Goal: Task Accomplishment & Management: Manage account settings

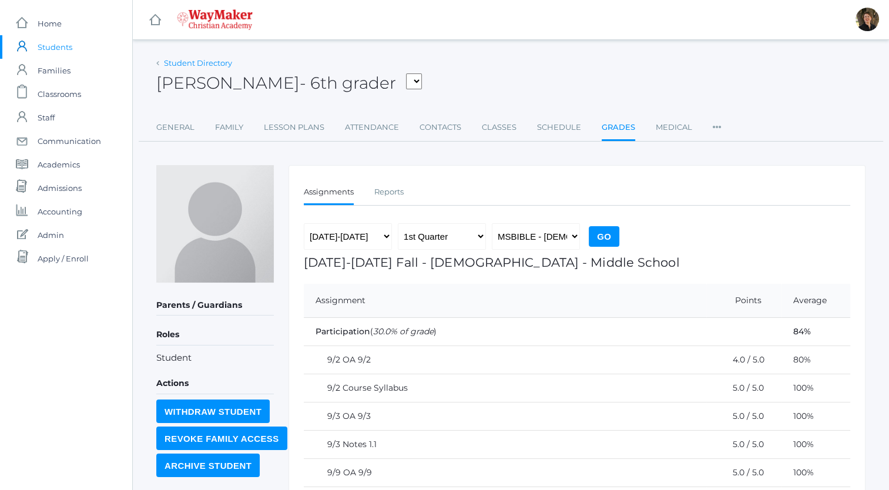
click at [172, 62] on link "Student Directory" at bounding box center [198, 62] width 68 height 9
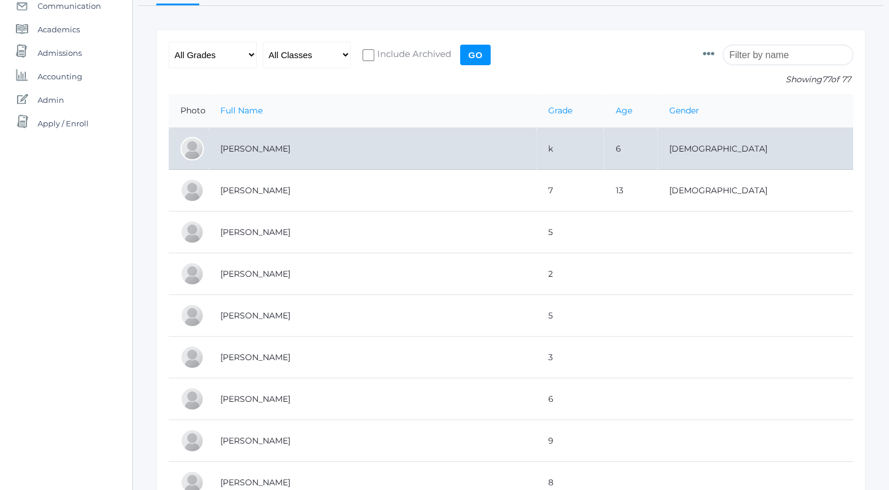
scroll to position [134, 0]
click at [246, 148] on td "[PERSON_NAME]" at bounding box center [373, 150] width 328 height 42
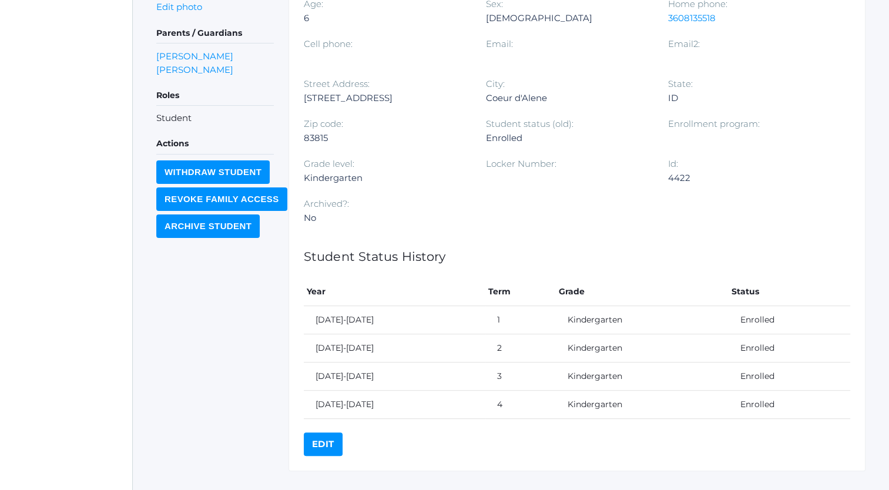
scroll to position [313, 0]
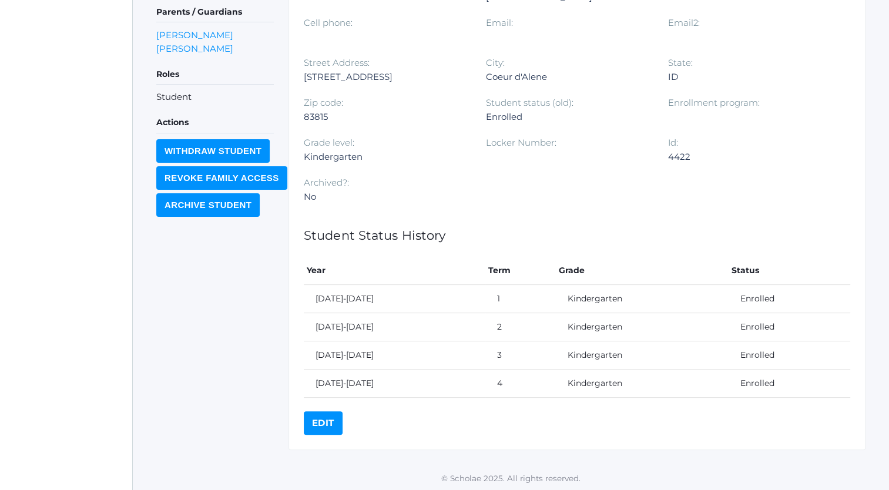
click at [320, 422] on link "Edit" at bounding box center [323, 423] width 39 height 24
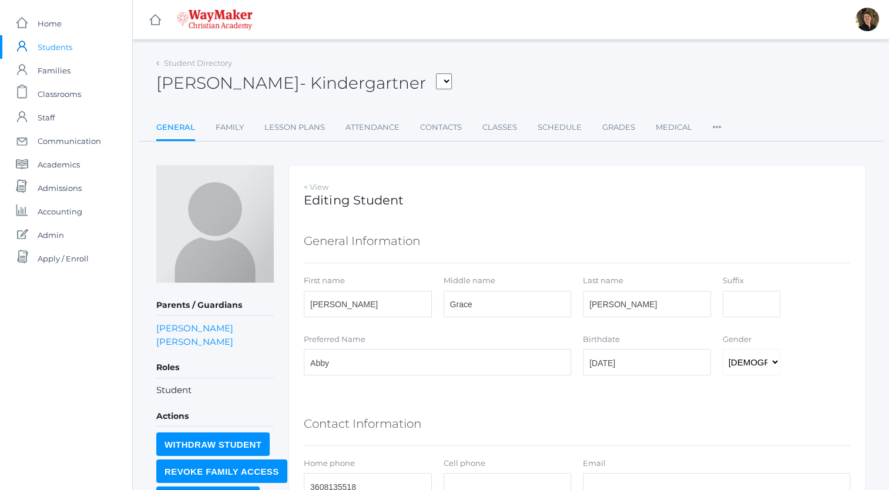
click at [714, 129] on icon at bounding box center [717, 124] width 9 height 16
click at [661, 195] on h1 "Editing Student" at bounding box center [577, 200] width 546 height 14
click at [841, 317] on div "First name Abigail Middle name Grace Last name Backstrom Suffix" at bounding box center [577, 298] width 558 height 47
click at [820, 116] on ul "General Family Lesson Plans Attendance Contacts Classes Schedule Grades Medical…" at bounding box center [510, 128] width 709 height 25
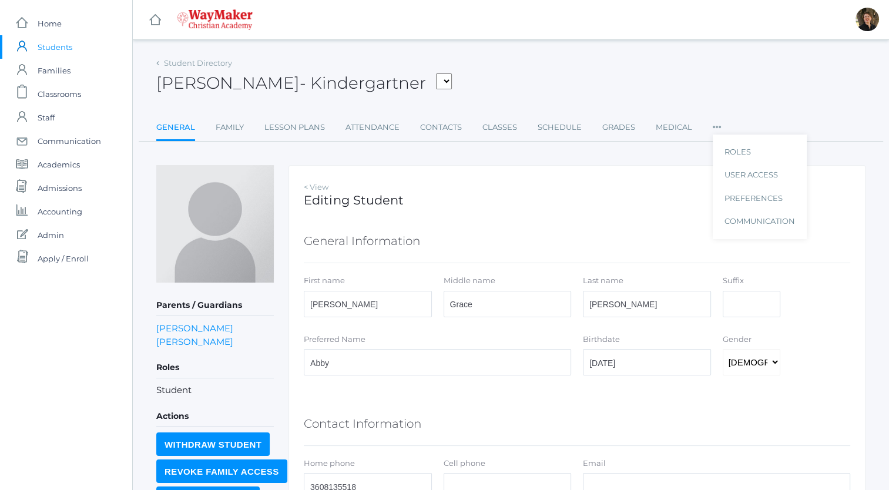
click at [498, 69] on div "Abby Backstrom - Kindergartner Backstrom, Abby Gagen, Nolan Hardy, Brixton Hemi…" at bounding box center [510, 76] width 709 height 43
click at [200, 63] on link "Student Directory" at bounding box center [198, 62] width 68 height 9
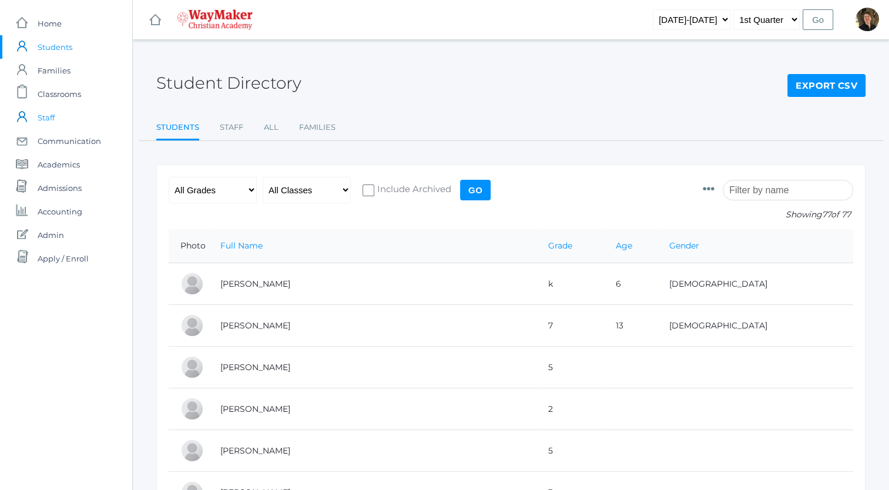
click at [43, 116] on span "Staff" at bounding box center [46, 118] width 17 height 24
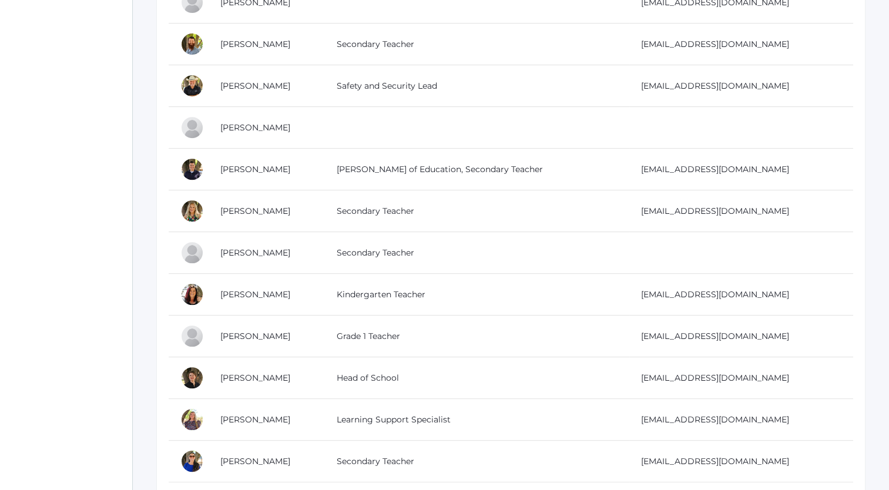
scroll to position [491, 0]
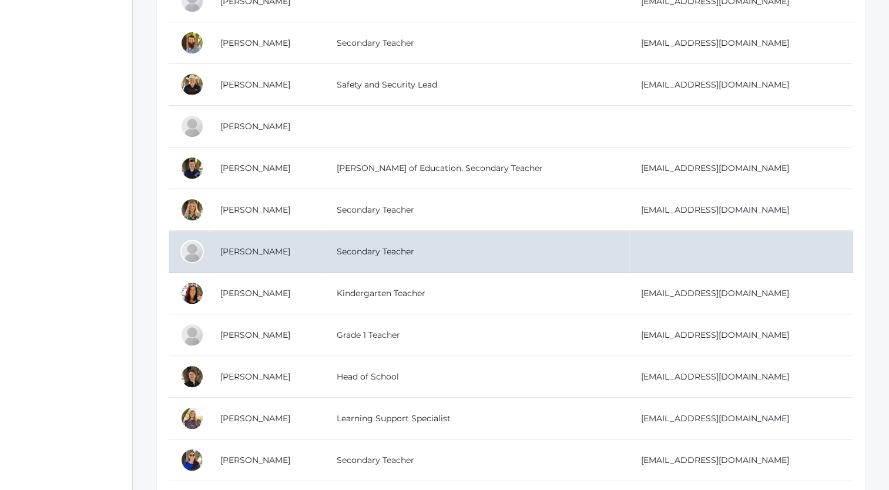
click at [250, 251] on td "Orban, Manuela" at bounding box center [267, 252] width 116 height 42
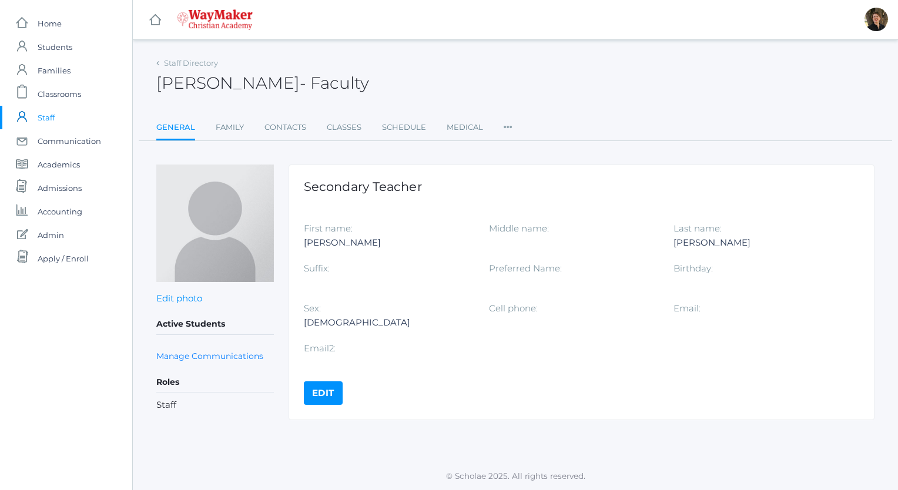
click at [320, 389] on link "Edit" at bounding box center [323, 393] width 39 height 24
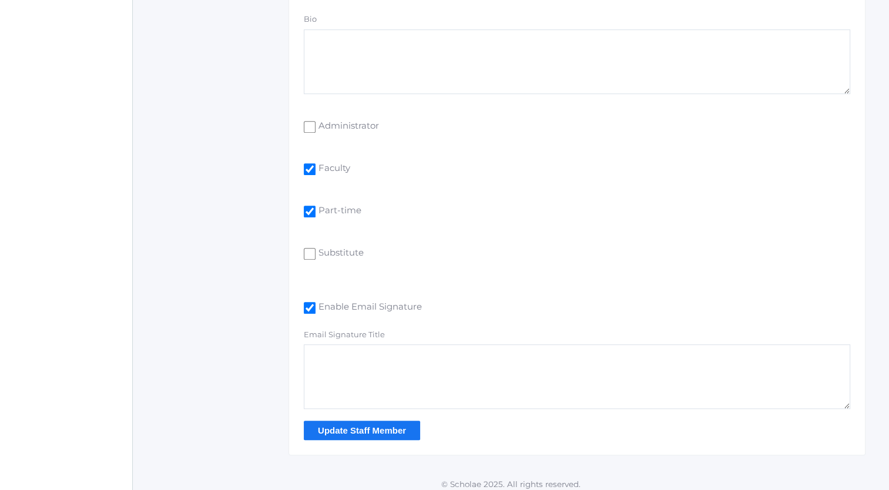
scroll to position [808, 0]
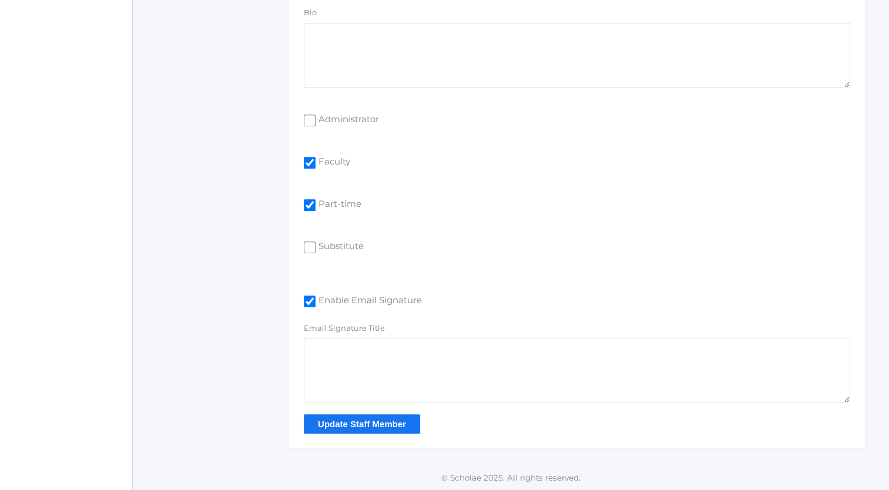
click at [357, 424] on input "Update Staff Member" at bounding box center [362, 423] width 116 height 19
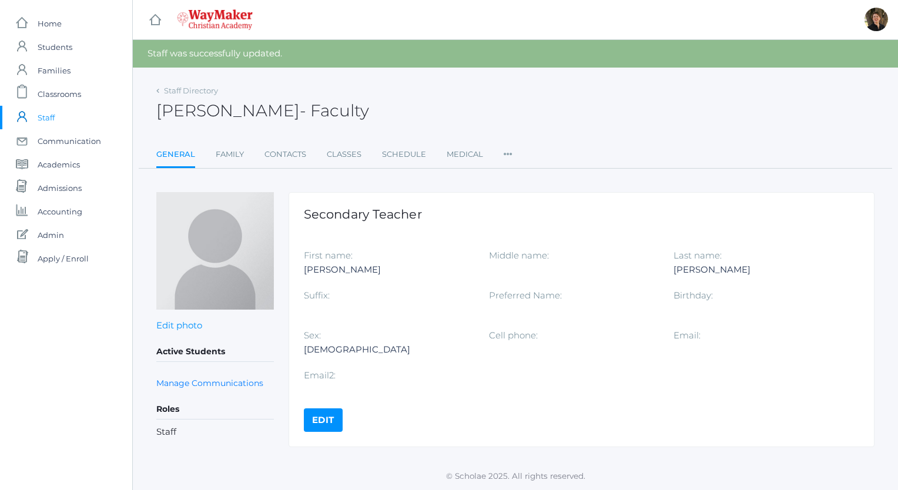
click at [505, 152] on icon at bounding box center [508, 151] width 9 height 16
click at [526, 179] on link "Roles" at bounding box center [542, 179] width 55 height 24
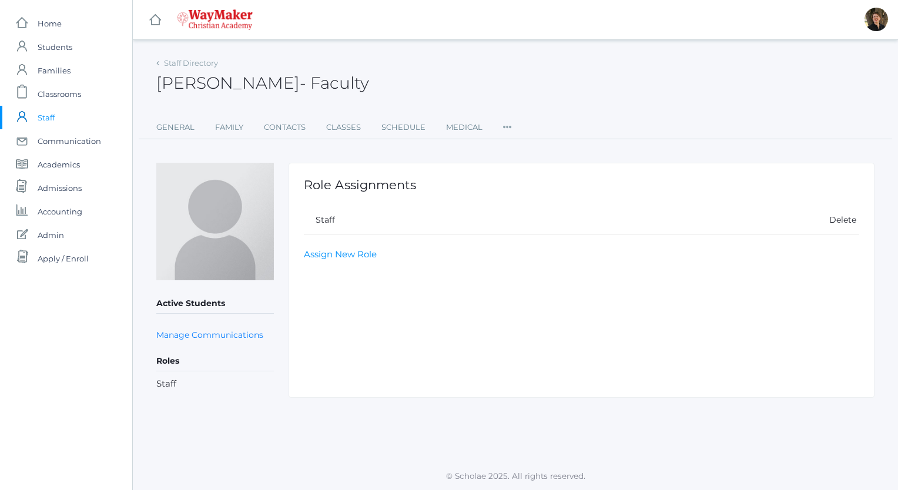
click at [504, 131] on icon at bounding box center [507, 124] width 9 height 16
click at [521, 178] on link "User Access" at bounding box center [542, 177] width 55 height 24
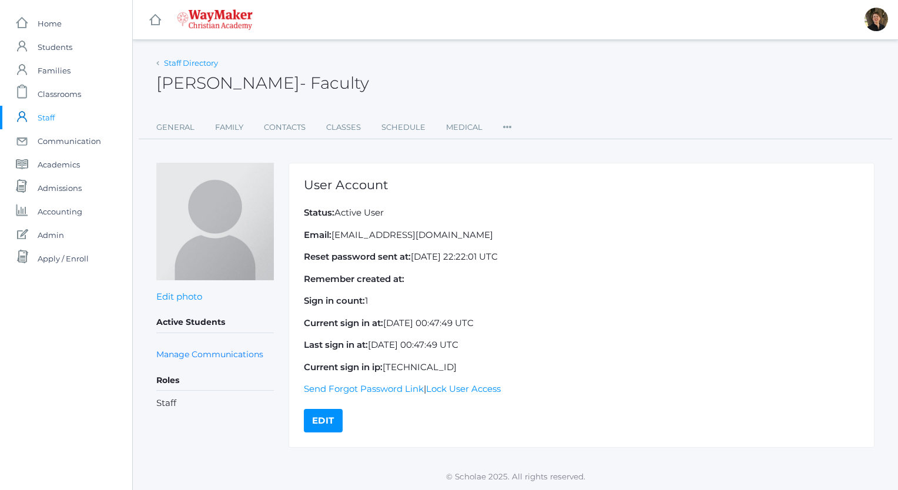
click at [178, 63] on link "Staff Directory" at bounding box center [191, 62] width 54 height 9
